Goal: Task Accomplishment & Management: Manage account settings

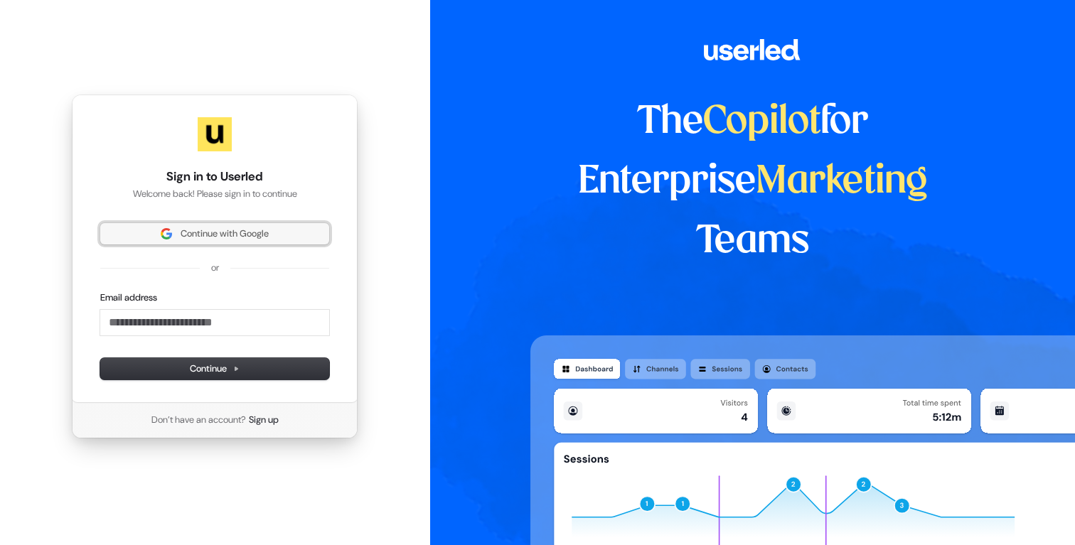
click at [210, 239] on span "Continue with Google" at bounding box center [225, 233] width 88 height 13
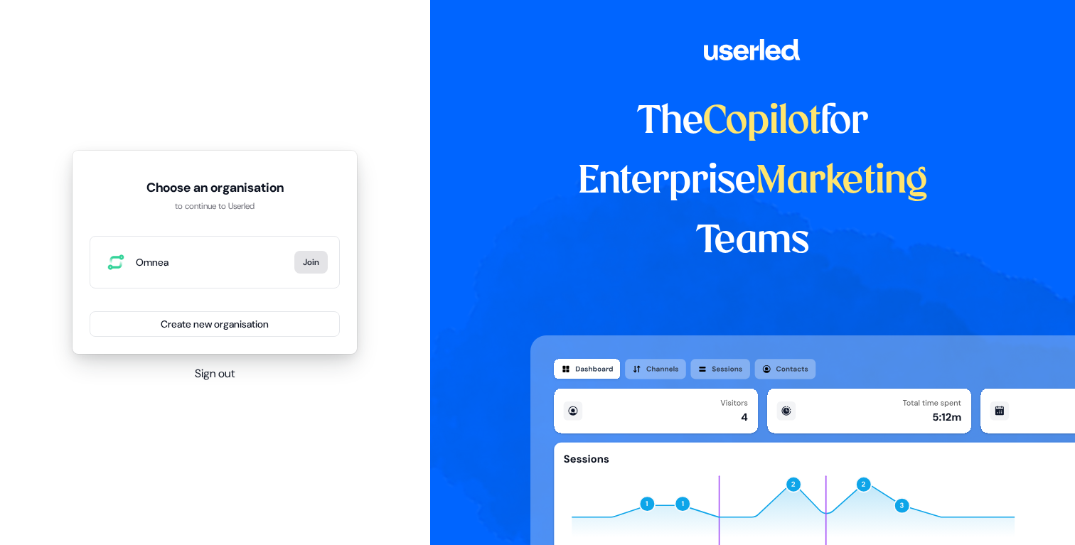
drag, startPoint x: 210, startPoint y: 263, endPoint x: 313, endPoint y: 257, distance: 102.5
click at [214, 263] on span "Omnea" at bounding box center [212, 262] width 153 height 14
click at [319, 257] on button "Join" at bounding box center [310, 262] width 33 height 23
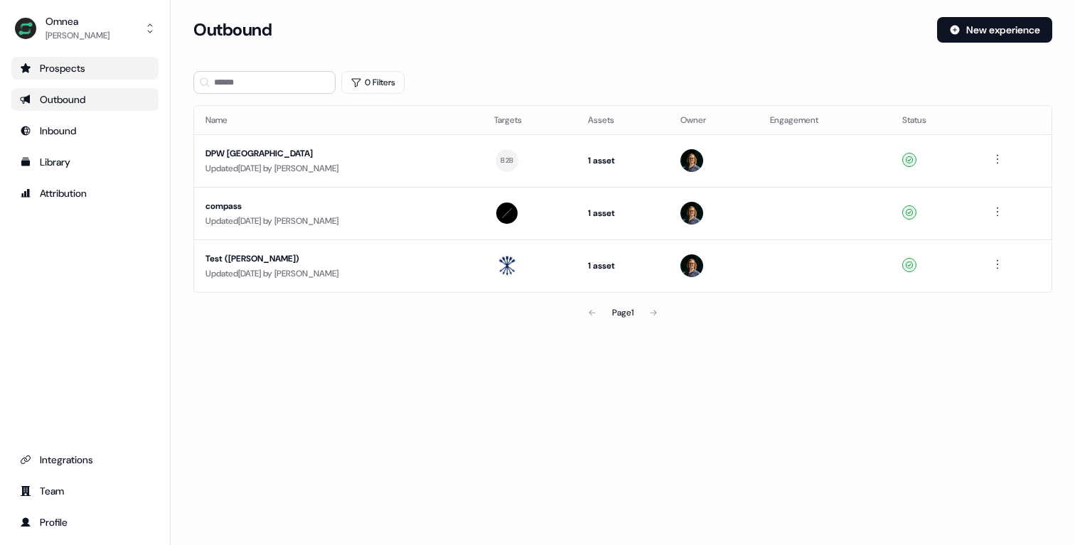
click at [87, 74] on div "Prospects" at bounding box center [85, 68] width 130 height 14
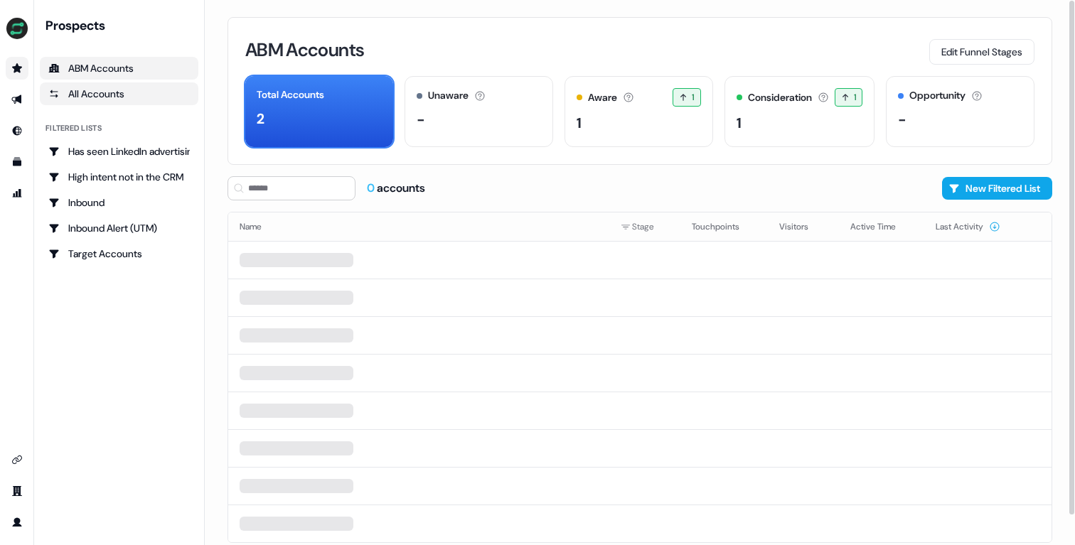
click at [114, 89] on div "All Accounts" at bounding box center [118, 94] width 141 height 14
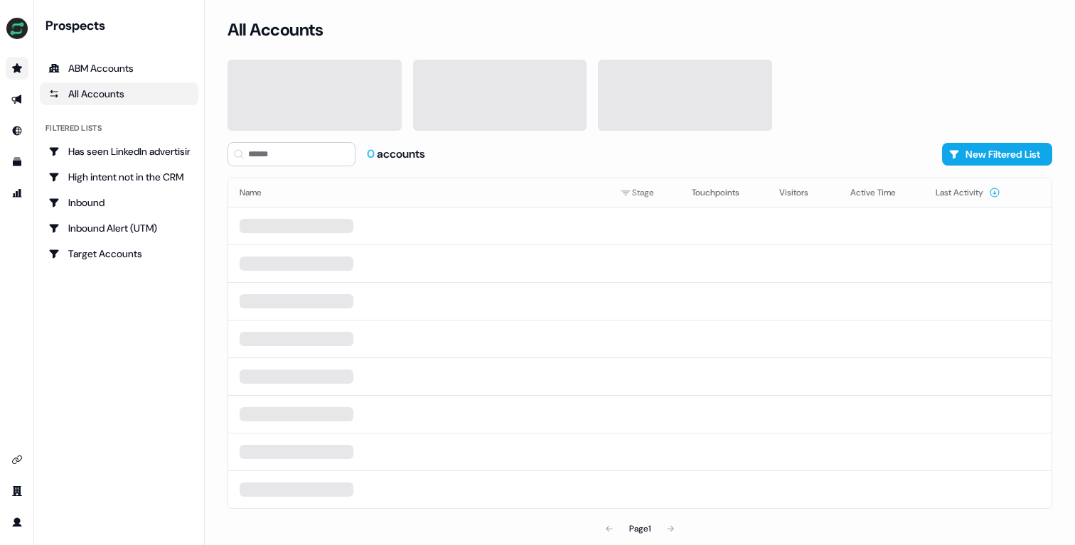
click at [19, 58] on link "Go to prospects" at bounding box center [17, 68] width 23 height 23
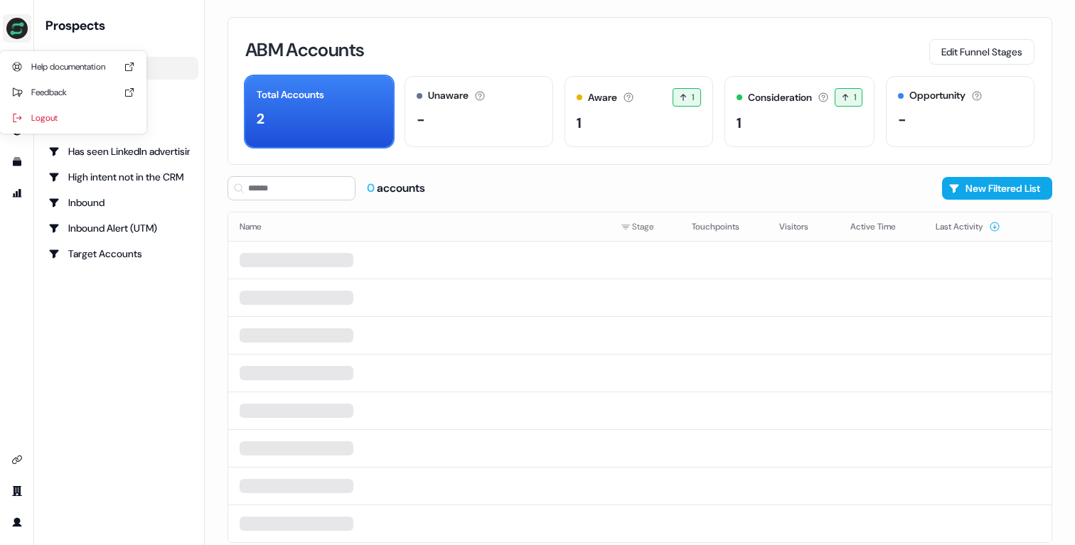
click at [23, 27] on img "side nav menu" at bounding box center [17, 28] width 23 height 23
click at [161, 355] on nav "Help documentation Feedback Logout Prospects ABM Accounts All Accounts Filtered…" at bounding box center [102, 272] width 205 height 545
click at [11, 485] on link "Go to team" at bounding box center [17, 491] width 23 height 23
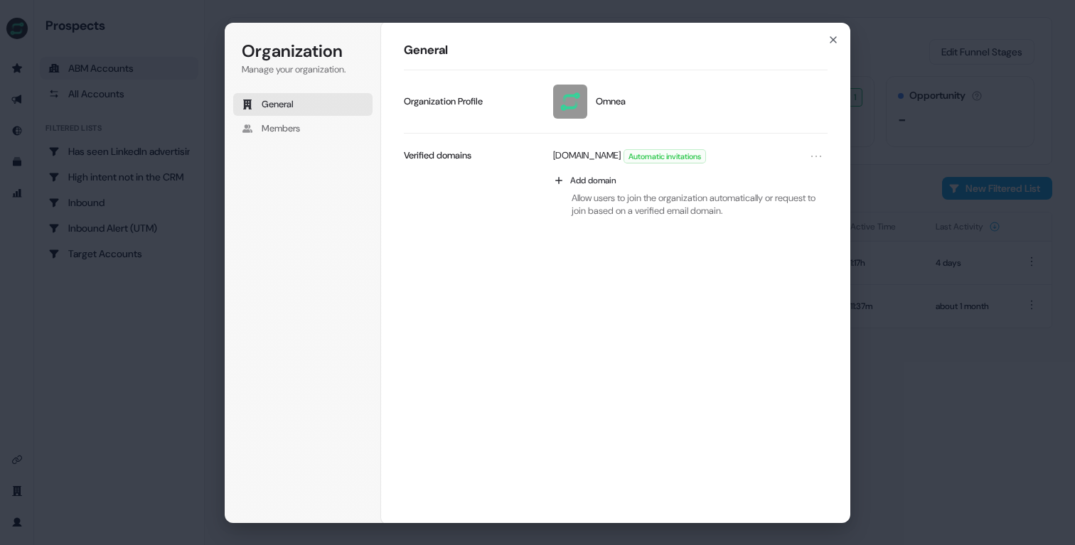
click at [825, 47] on h1 "General" at bounding box center [616, 50] width 424 height 17
click at [840, 34] on div "General Omnea Update profile Organization Profile [DOMAIN_NAME] Automatic invit…" at bounding box center [615, 273] width 469 height 502
click at [833, 37] on icon "button" at bounding box center [832, 39] width 11 height 11
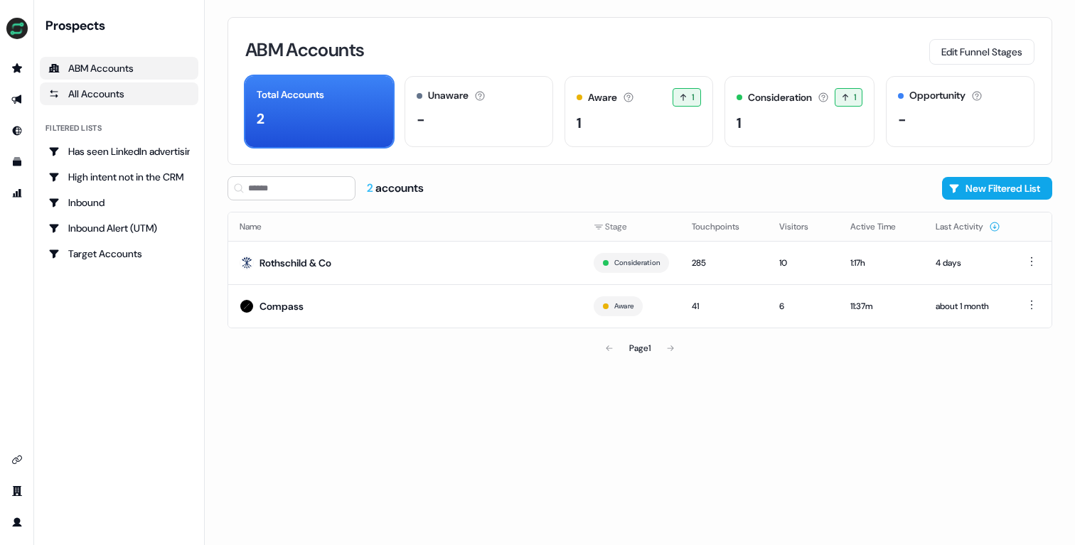
click at [171, 89] on div "All Accounts" at bounding box center [118, 94] width 141 height 14
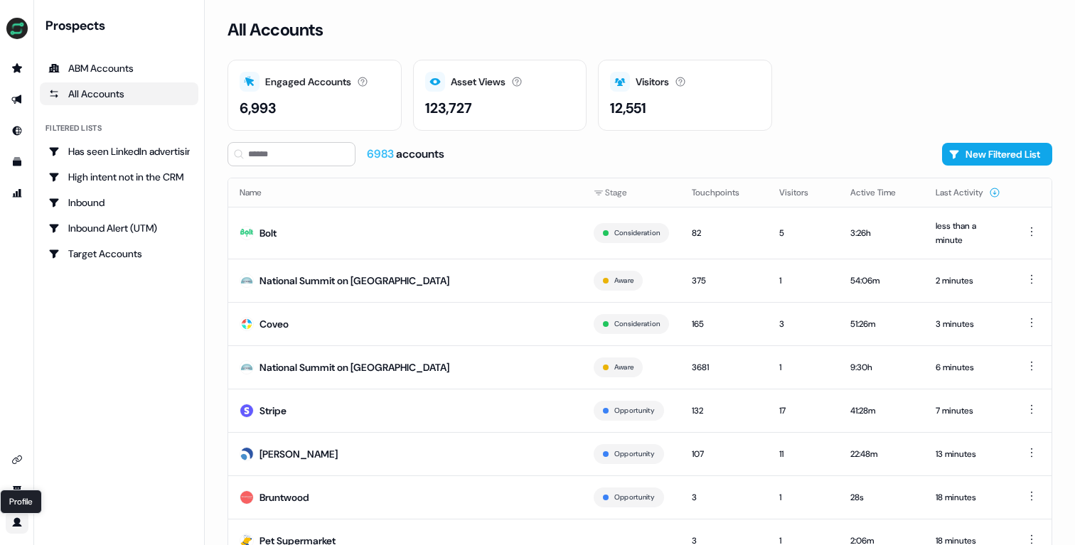
click at [13, 521] on icon "Go to profile" at bounding box center [16, 522] width 11 height 11
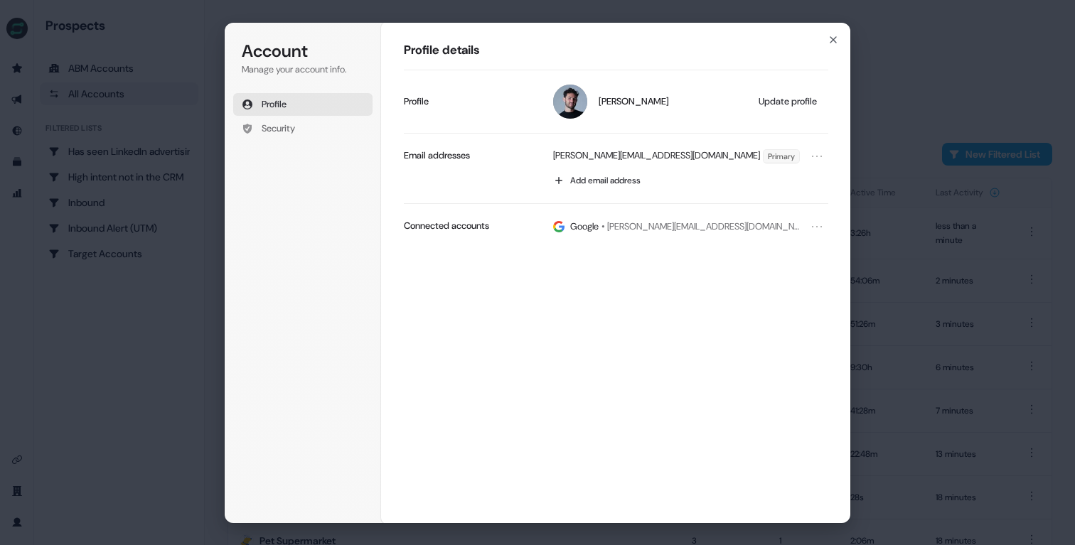
click at [164, 252] on div "Account Manage your account info. Profile Security Account Profile details [PER…" at bounding box center [537, 272] width 1075 height 545
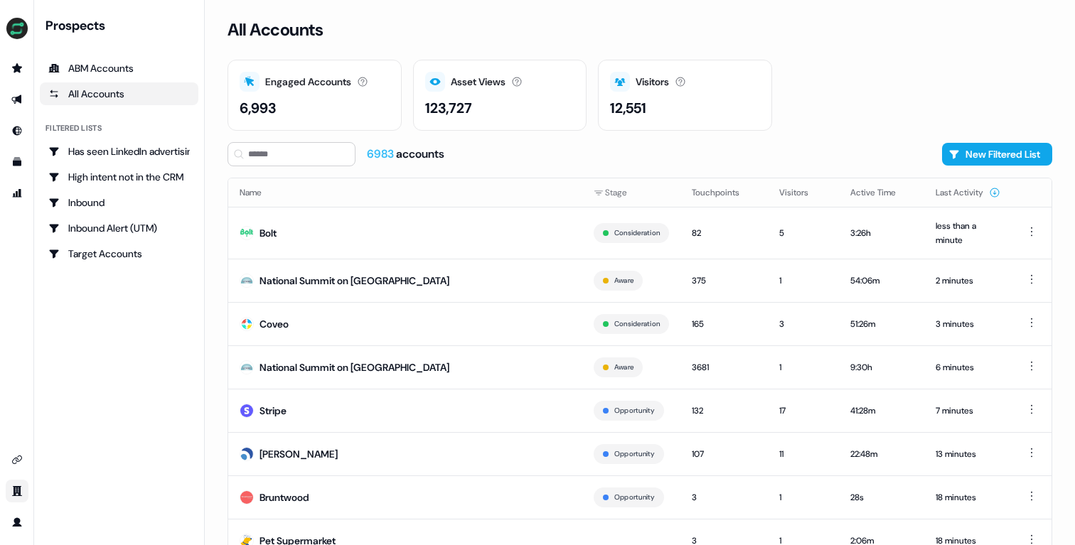
click at [9, 487] on link "Go to team" at bounding box center [17, 491] width 23 height 23
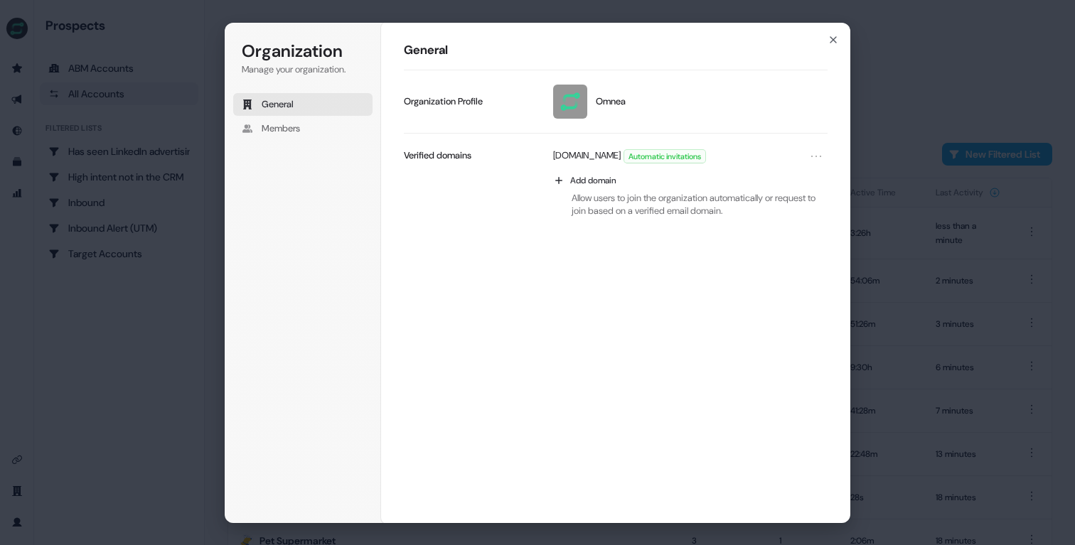
click at [292, 112] on button "General" at bounding box center [302, 104] width 139 height 23
click at [286, 124] on span "Members" at bounding box center [281, 128] width 38 height 13
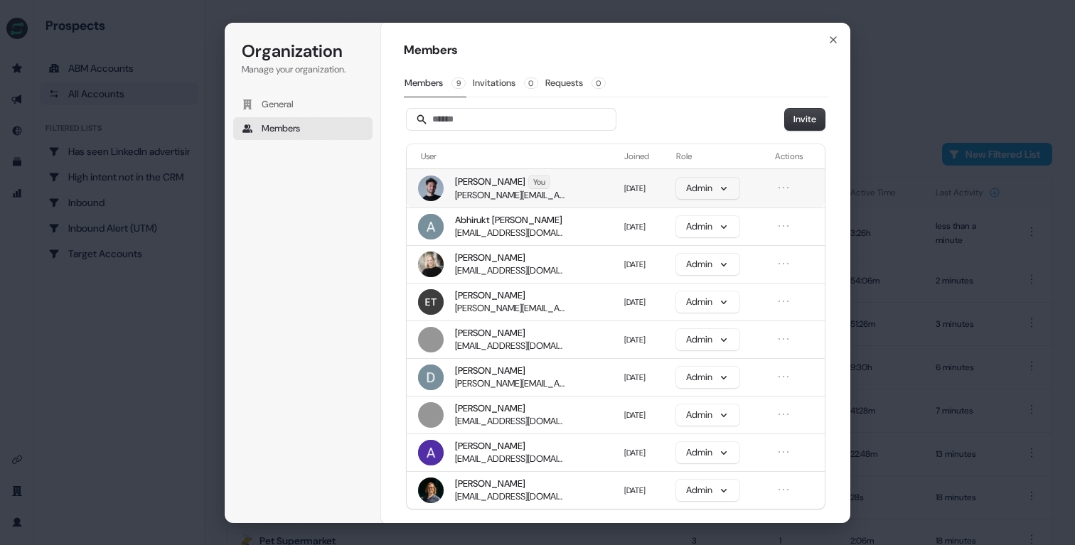
scroll to position [11, 0]
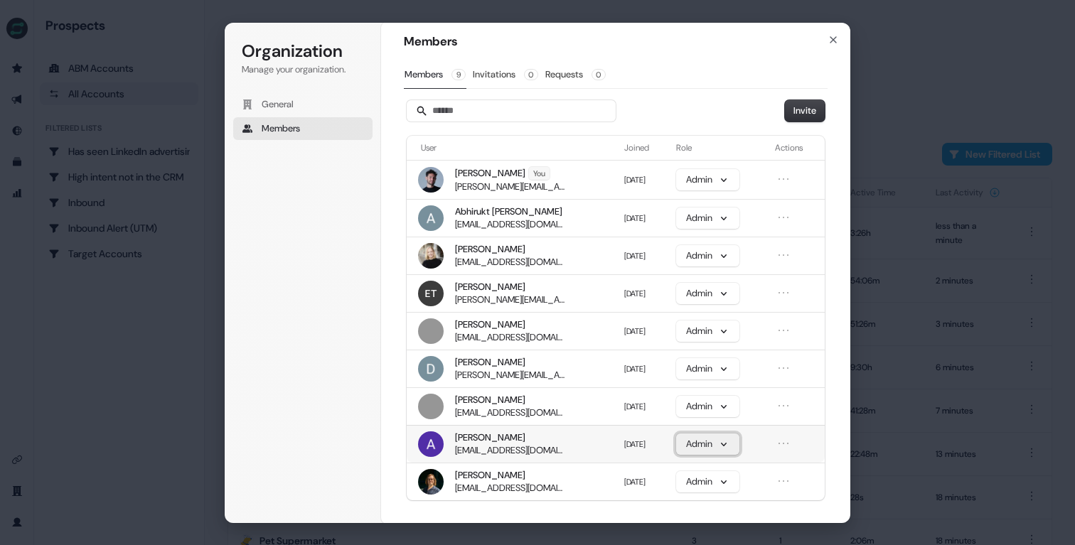
click at [712, 439] on button "Admin" at bounding box center [707, 444] width 63 height 21
click at [781, 434] on td at bounding box center [796, 444] width 55 height 38
click at [779, 443] on icon "Open menu" at bounding box center [783, 443] width 14 height 14
click at [751, 469] on button "Remove member" at bounding box center [741, 468] width 86 height 18
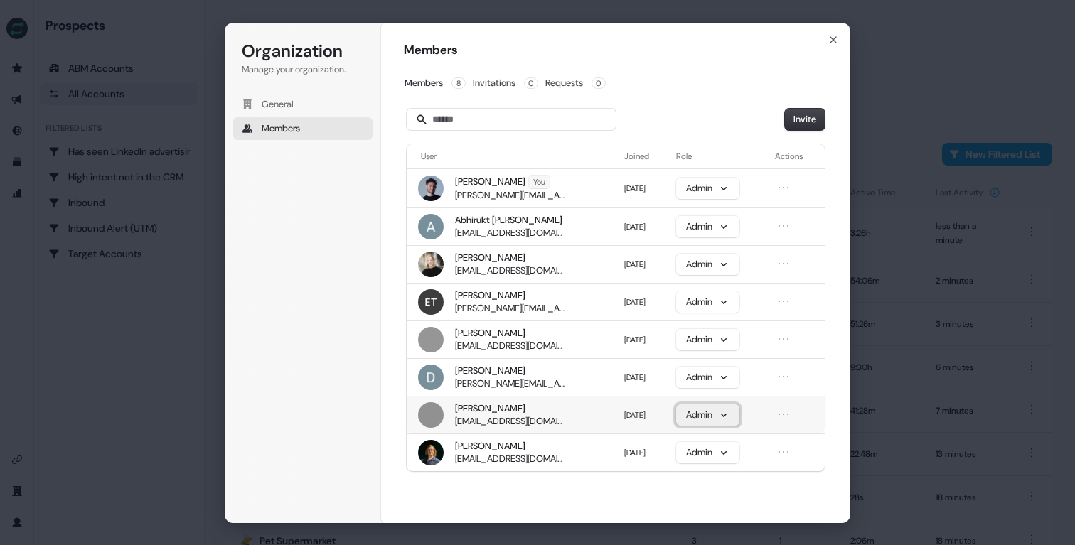
click at [714, 412] on button "Admin" at bounding box center [707, 414] width 63 height 21
click at [709, 472] on p "Member" at bounding box center [702, 471] width 33 height 13
click at [696, 380] on button "Admin" at bounding box center [701, 377] width 63 height 21
click at [694, 435] on p "Member" at bounding box center [696, 433] width 33 height 13
click at [694, 346] on button "Admin" at bounding box center [701, 339] width 63 height 21
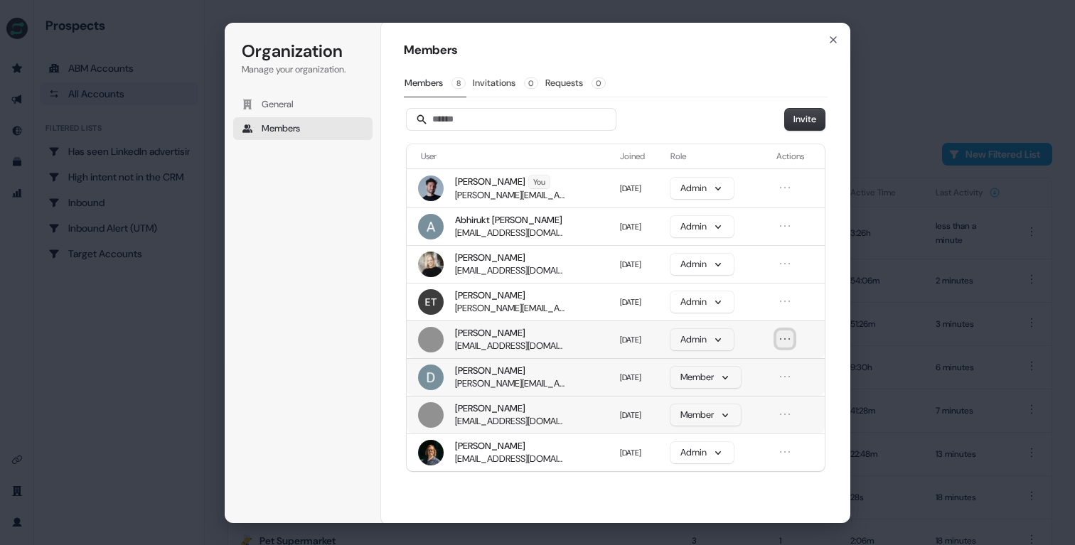
click at [778, 333] on button "Open menu" at bounding box center [784, 339] width 17 height 17
click at [722, 336] on button "Admin" at bounding box center [701, 339] width 63 height 21
click at [705, 385] on div "Member" at bounding box center [696, 396] width 56 height 24
click at [772, 298] on td at bounding box center [798, 302] width 54 height 38
click at [782, 299] on icon "Open menu" at bounding box center [785, 301] width 14 height 14
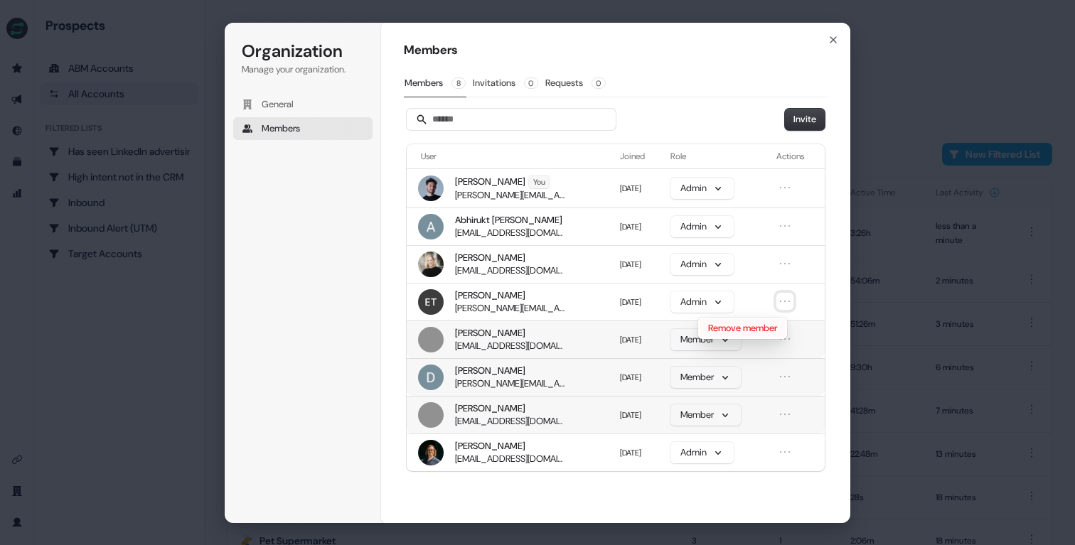
click at [734, 328] on button "Remove member" at bounding box center [742, 328] width 86 height 18
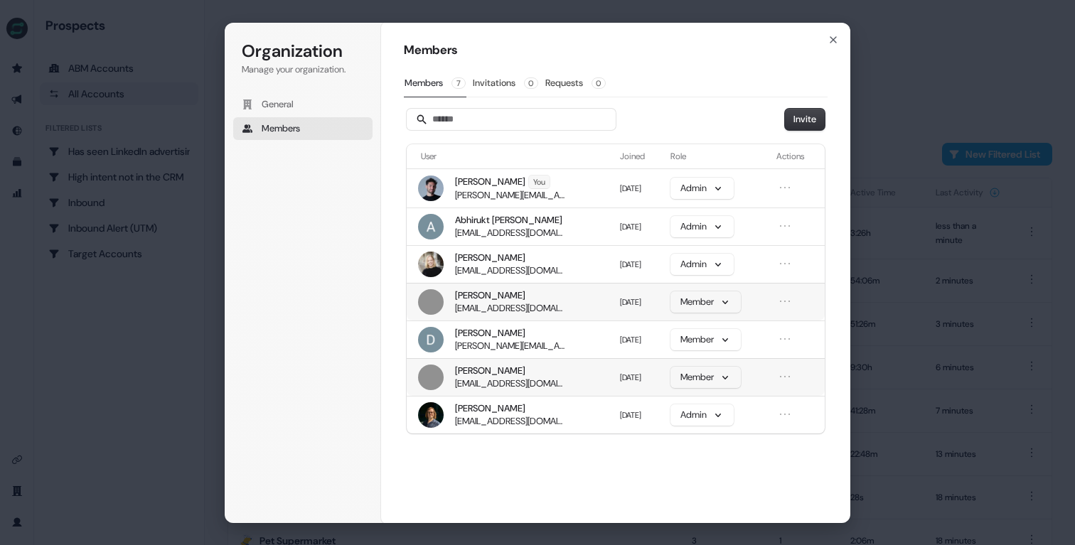
click at [93, 81] on div "Organization Manage your organization. General Members Organization Members Mem…" at bounding box center [537, 272] width 1075 height 545
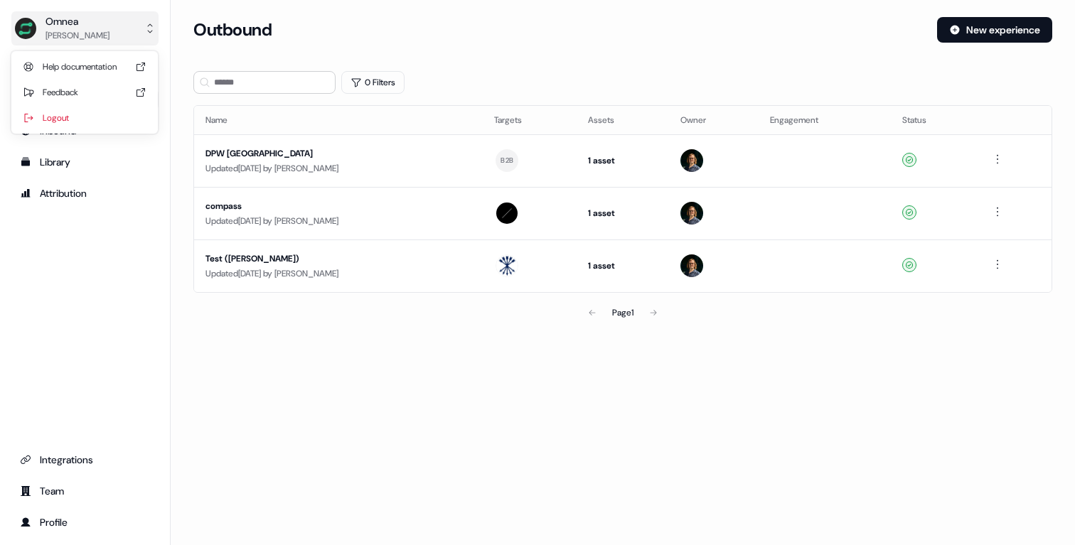
click at [138, 30] on button "Omnea Patrick Penzo" at bounding box center [84, 28] width 147 height 34
